Goal: Task Accomplishment & Management: Manage account settings

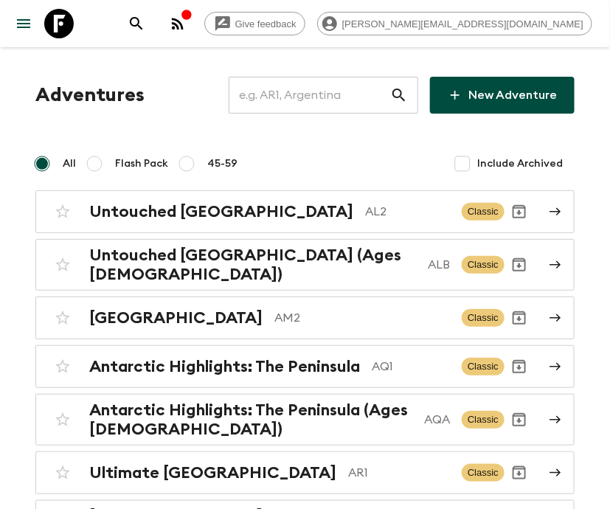
click at [325, 95] on input "text" at bounding box center [310, 95] width 162 height 41
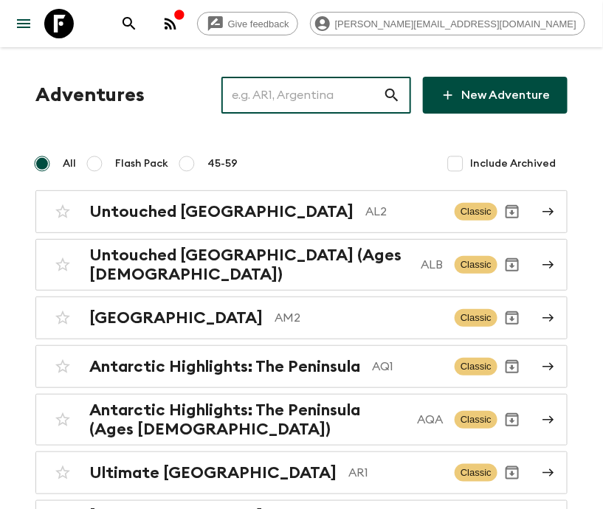
click at [327, 94] on input "text" at bounding box center [302, 95] width 162 height 41
type input "AL2"
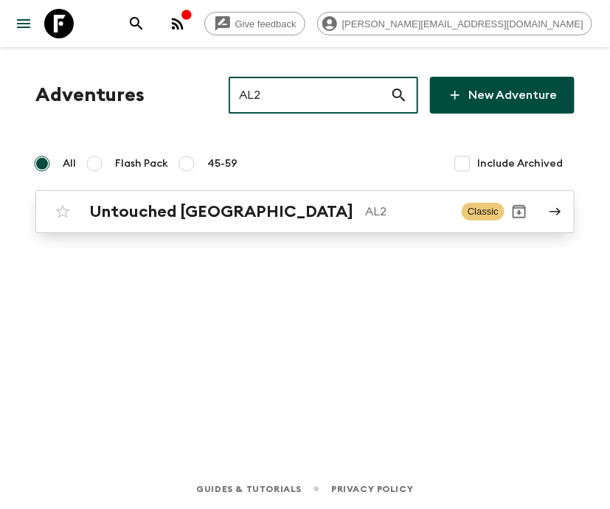
click at [365, 211] on p "AL2" at bounding box center [407, 212] width 85 height 18
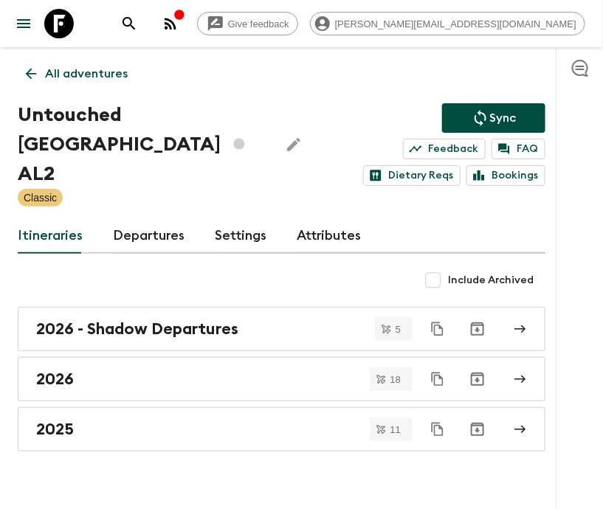
click at [146, 229] on link "Departures" at bounding box center [149, 235] width 72 height 35
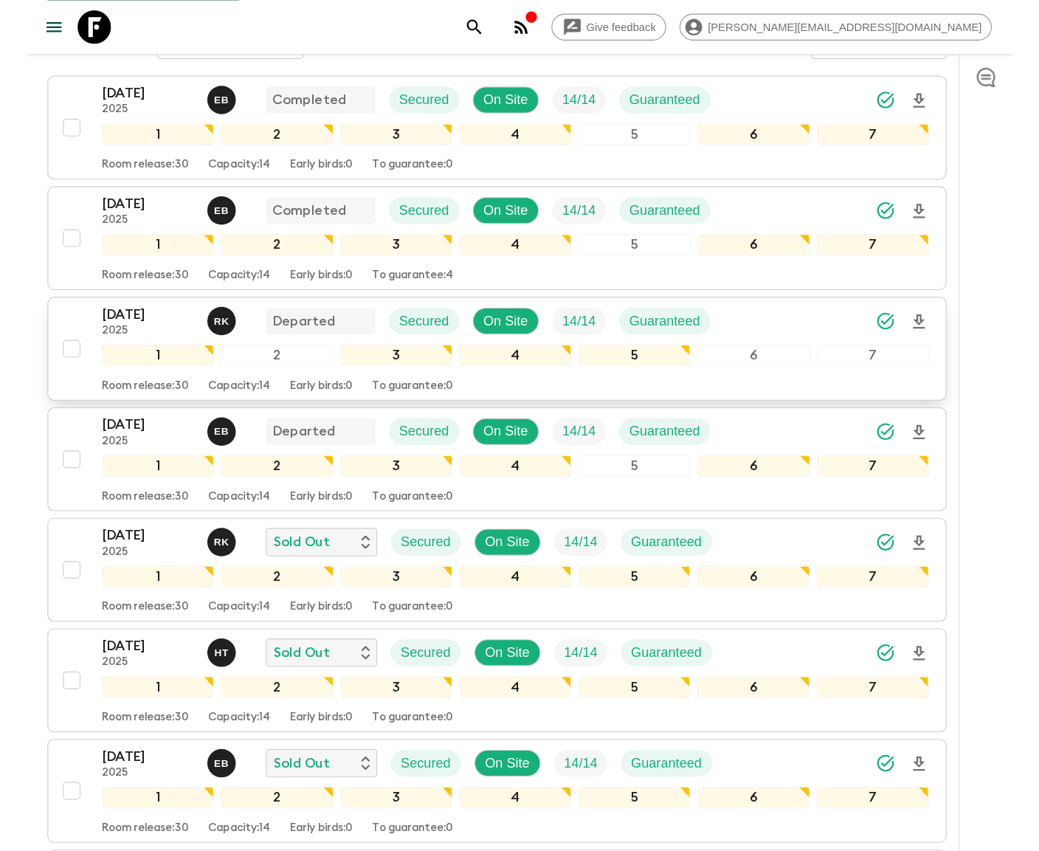
scroll to position [531, 0]
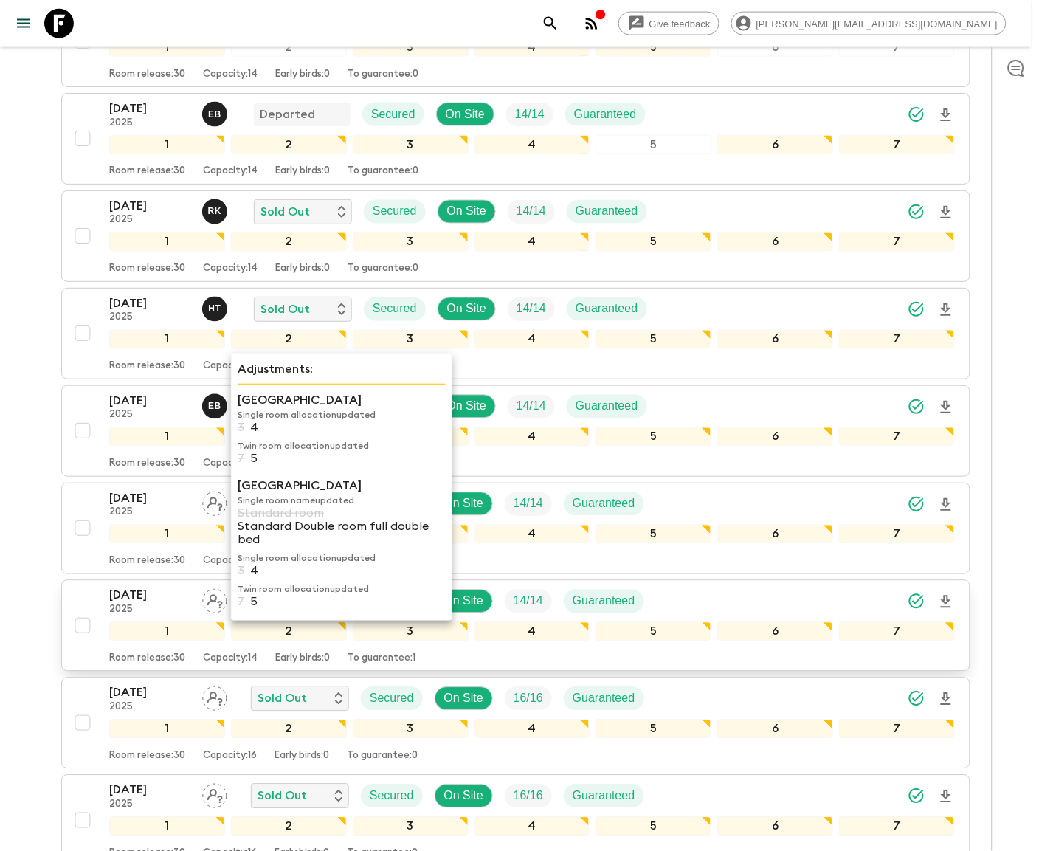
click at [141, 508] on p "[DATE]" at bounding box center [149, 596] width 81 height 18
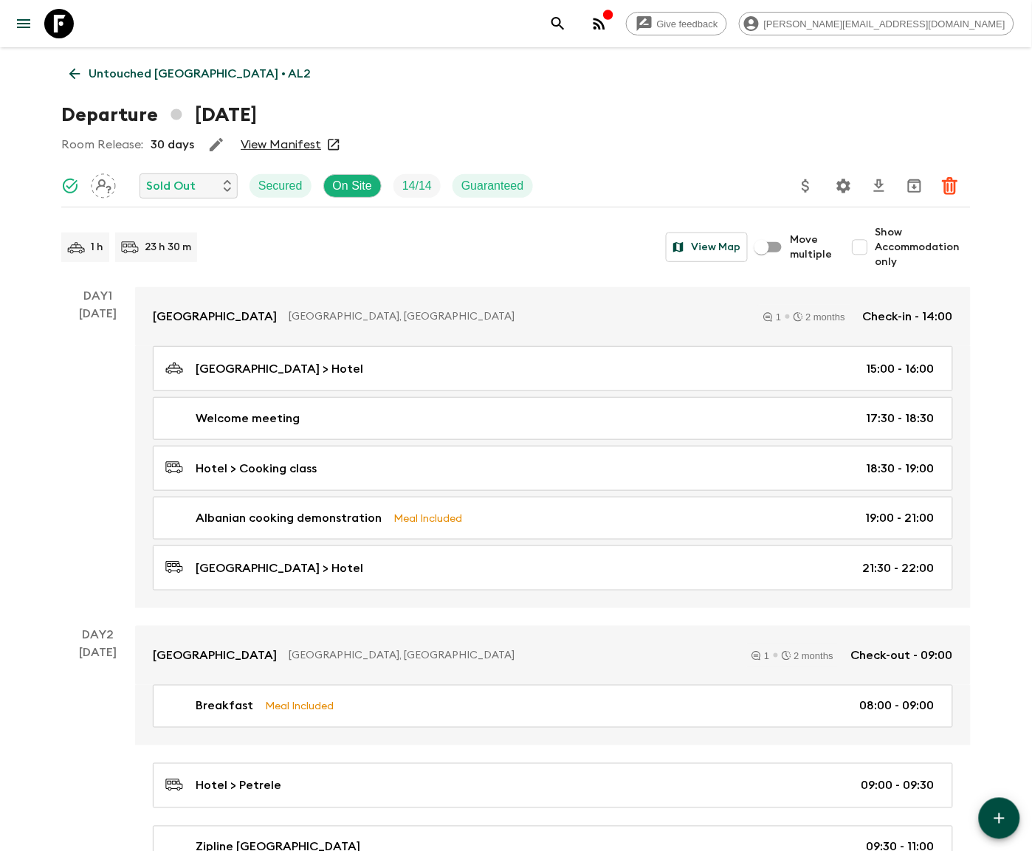
click at [609, 184] on icon "Settings" at bounding box center [844, 186] width 18 height 18
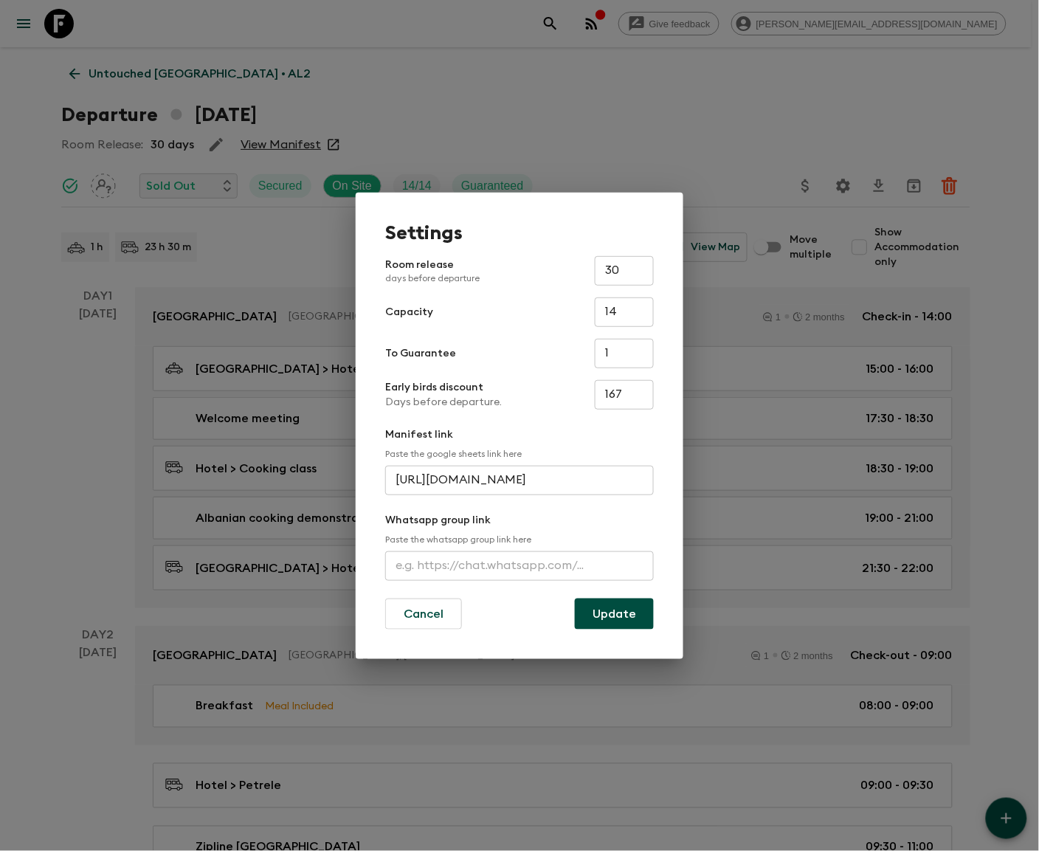
click at [519, 508] on input "text" at bounding box center [519, 566] width 269 height 30
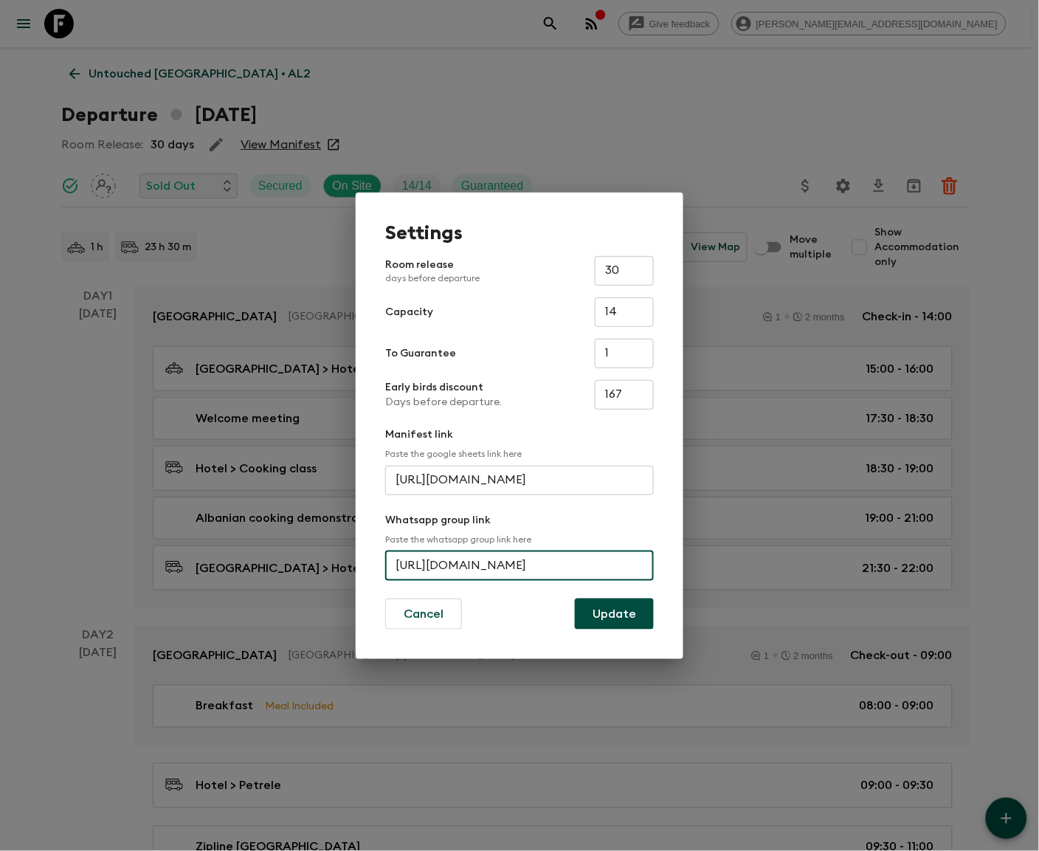
scroll to position [0, 58]
type input "[URL][DOMAIN_NAME]"
click at [609, 508] on button "Update" at bounding box center [614, 613] width 79 height 31
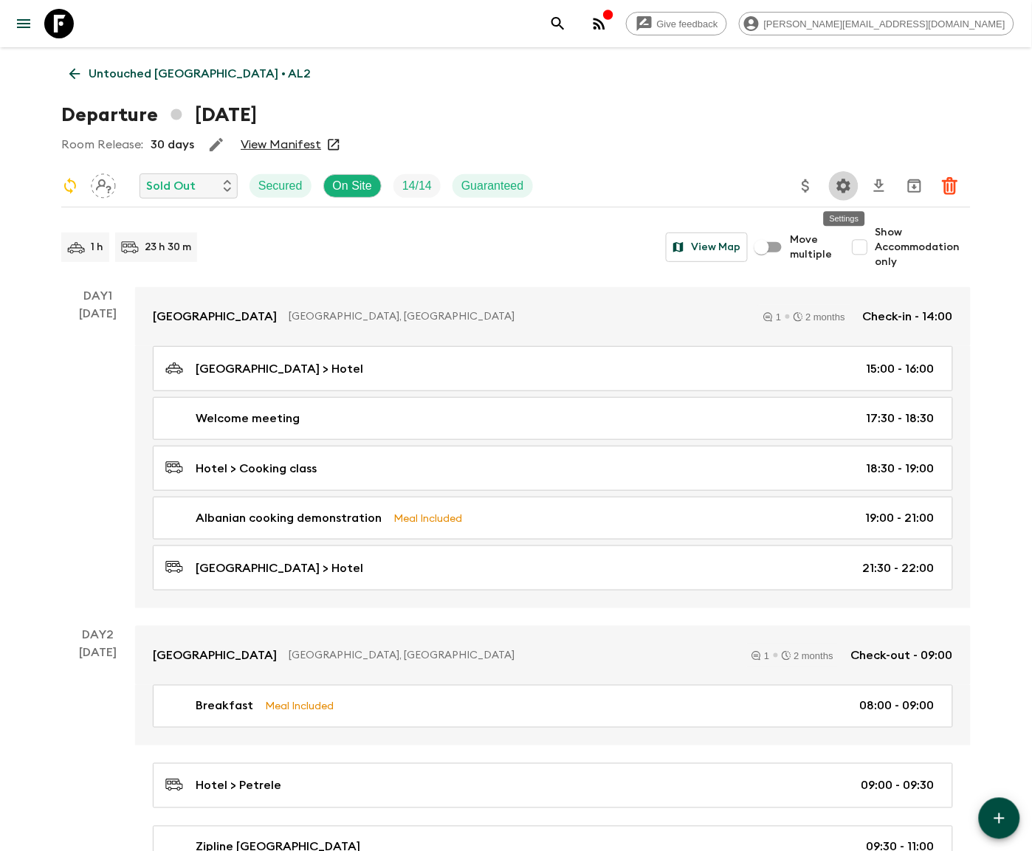
click at [609, 190] on icon "Settings" at bounding box center [844, 186] width 14 height 14
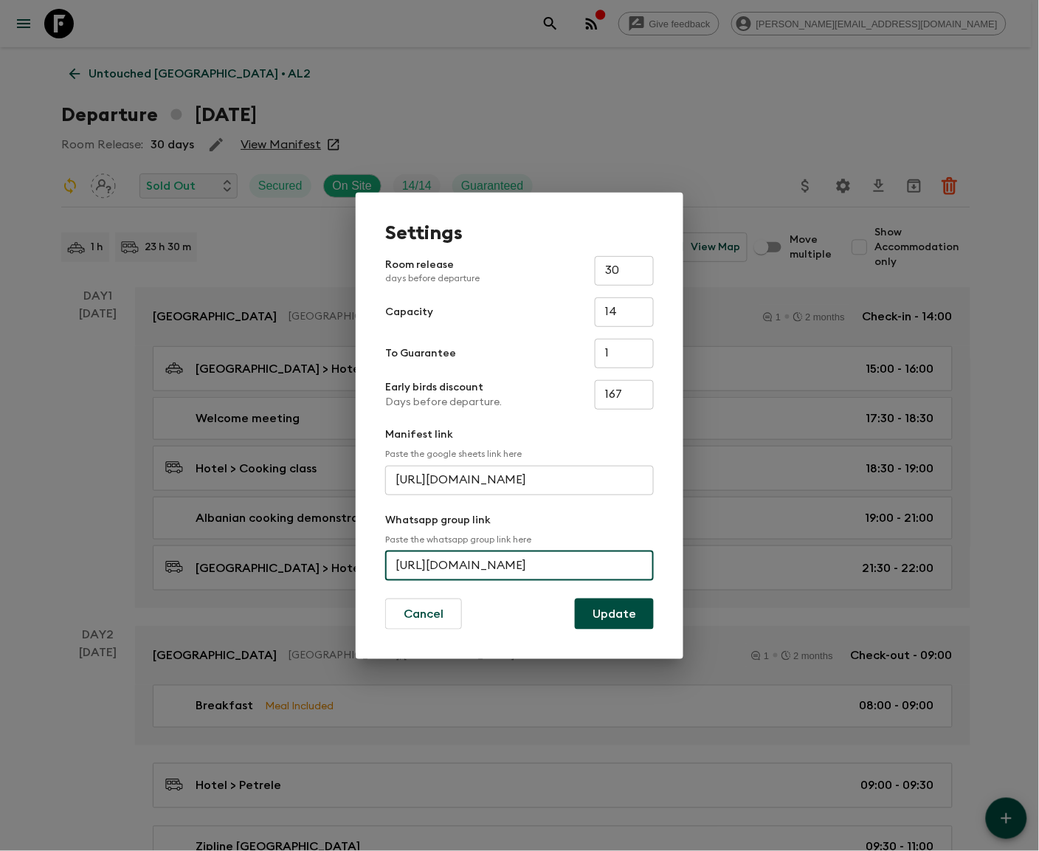
scroll to position [0, 58]
drag, startPoint x: 564, startPoint y: 560, endPoint x: 677, endPoint y: 560, distance: 112.9
click at [609, 508] on div "Settings Room release days before departure 30 ​ Capacity 14 ​ To Guarantee 1 ​…" at bounding box center [520, 426] width 328 height 466
click at [493, 508] on input "[URL][DOMAIN_NAME]" at bounding box center [519, 566] width 269 height 30
drag, startPoint x: 497, startPoint y: 565, endPoint x: 672, endPoint y: 569, distance: 175.6
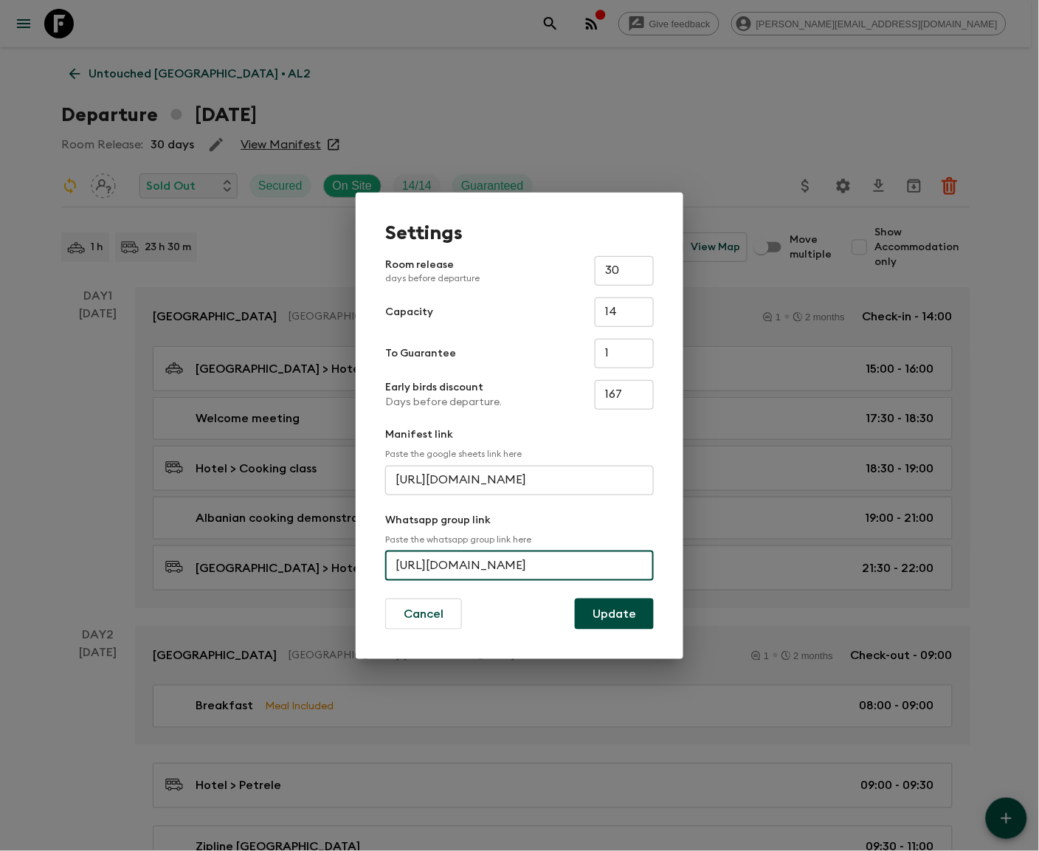
click at [609, 508] on div "Settings Room release days before departure 30 ​ Capacity 14 ​ To Guarantee 1 ​…" at bounding box center [520, 426] width 328 height 466
click at [476, 508] on input "[URL][DOMAIN_NAME]" at bounding box center [519, 566] width 269 height 30
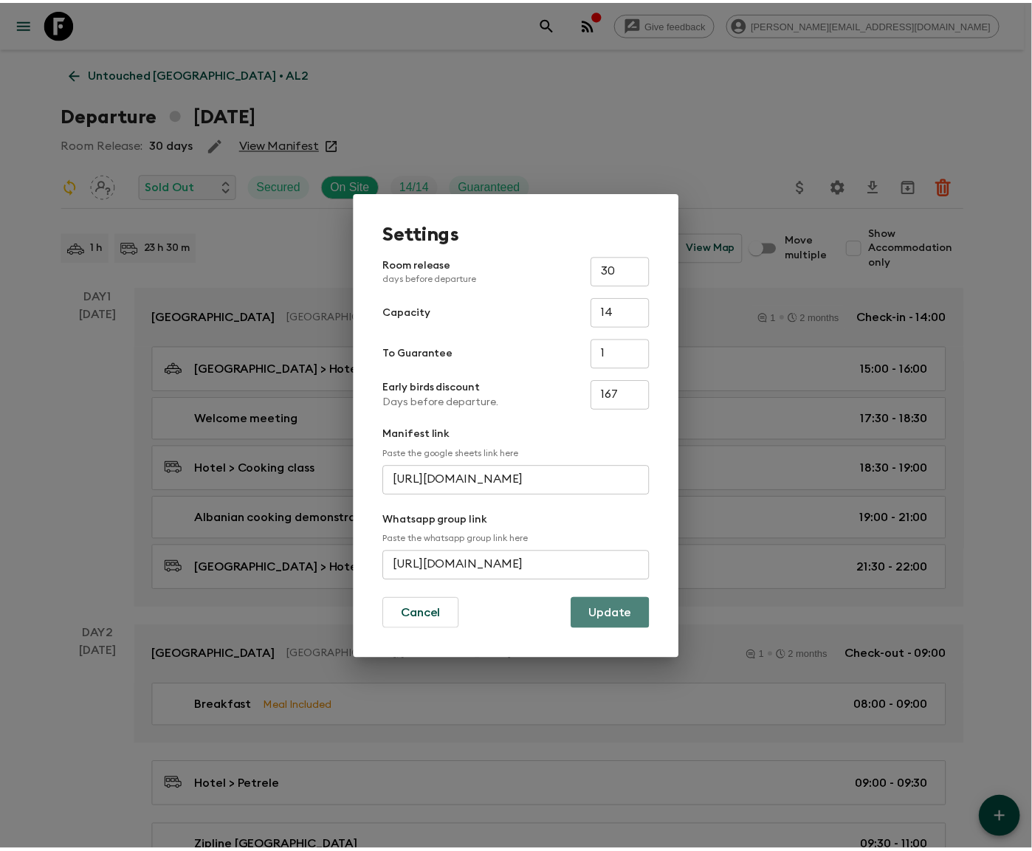
scroll to position [0, 0]
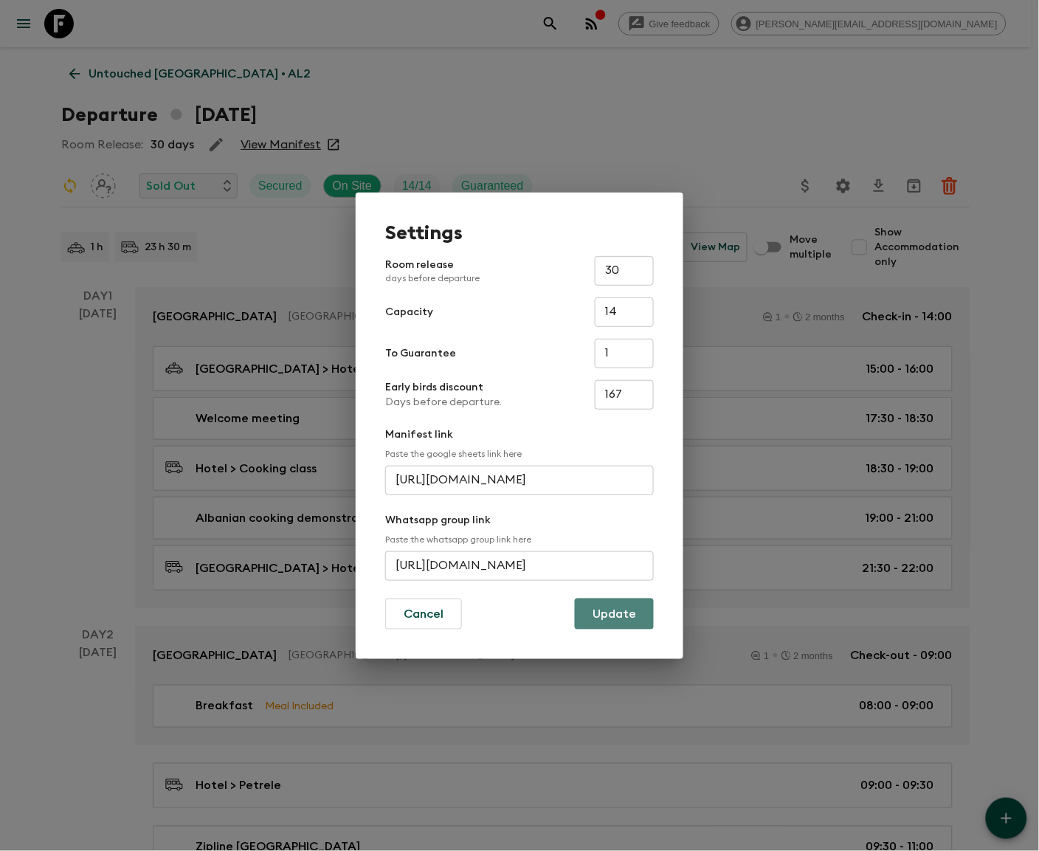
click at [609, 508] on button "Update" at bounding box center [614, 613] width 79 height 31
